Goal: Information Seeking & Learning: Learn about a topic

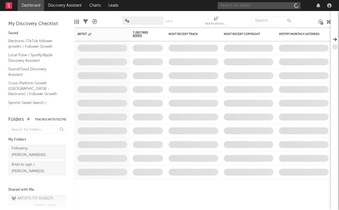
click at [249, 7] on input "text" at bounding box center [259, 5] width 83 height 7
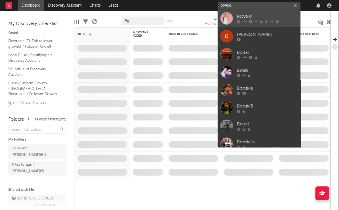
type input "bovski"
click at [245, 13] on link "BOVSKI" at bounding box center [259, 18] width 83 height 18
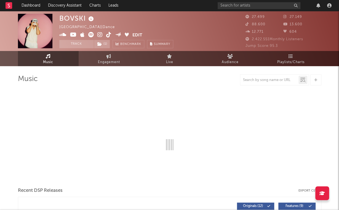
select select "6m"
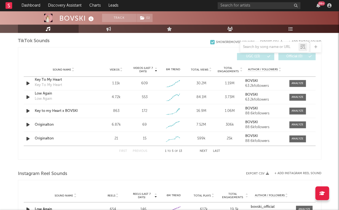
scroll to position [374, 0]
click at [265, 48] on input "text" at bounding box center [269, 47] width 58 height 4
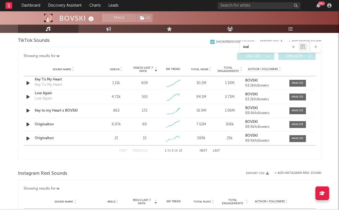
type input "walk"
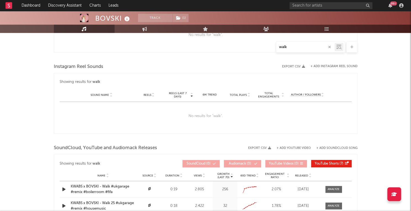
scroll to position [363, 0]
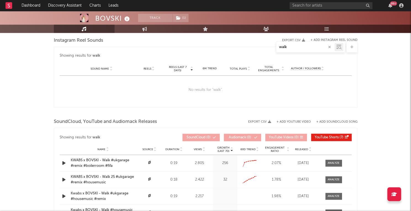
click at [327, 48] on button "button" at bounding box center [329, 46] width 4 height 5
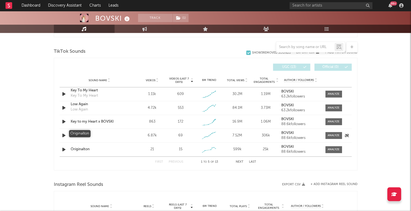
click at [83, 133] on div "Originalton" at bounding box center [100, 136] width 58 height 6
